Goal: Find specific page/section: Find specific page/section

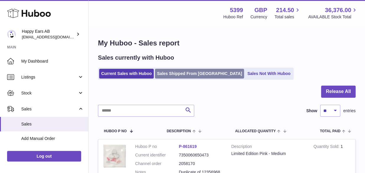
scroll to position [29, 0]
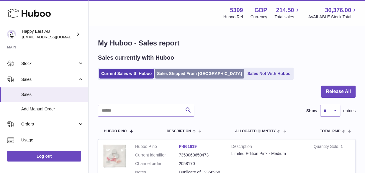
click at [186, 73] on link "Sales Shipped From [GEOGRAPHIC_DATA]" at bounding box center [199, 74] width 89 height 10
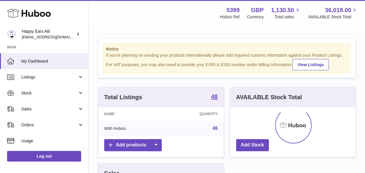
scroll to position [92, 125]
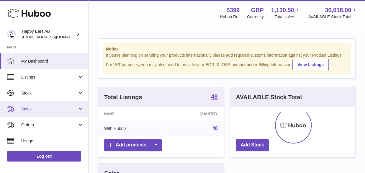
click at [49, 112] on link "Sales" at bounding box center [44, 109] width 88 height 16
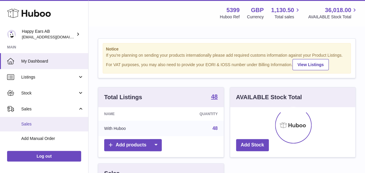
click at [39, 120] on link "Sales" at bounding box center [44, 124] width 88 height 14
